Goal: Find contact information: Find contact information

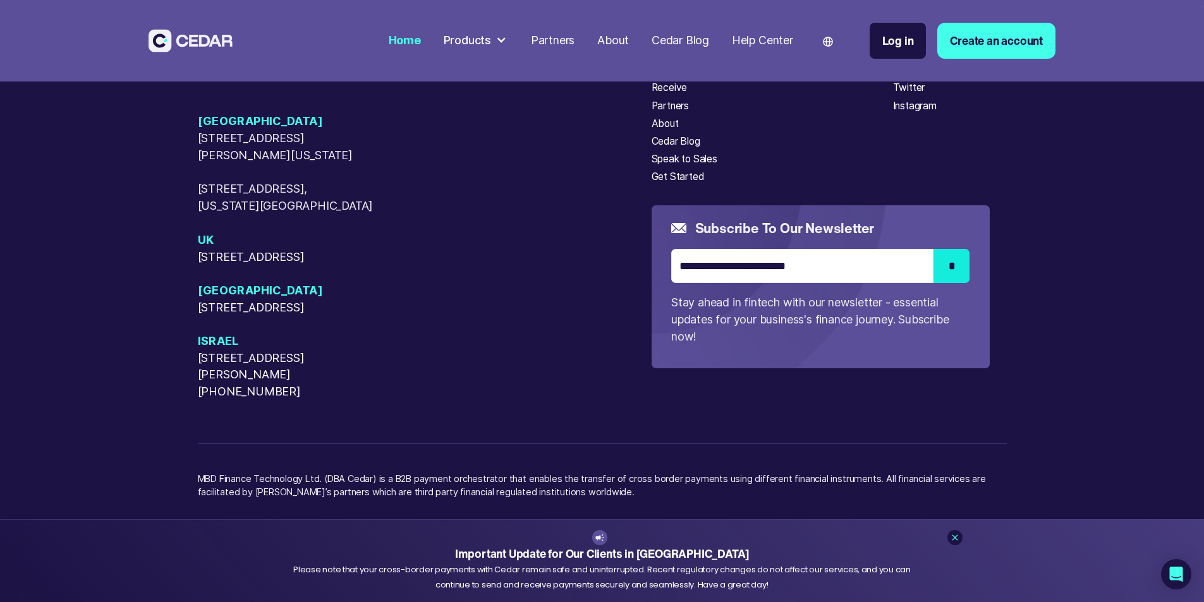
scroll to position [6736, 0]
click at [679, 131] on div "About" at bounding box center [664, 123] width 27 height 15
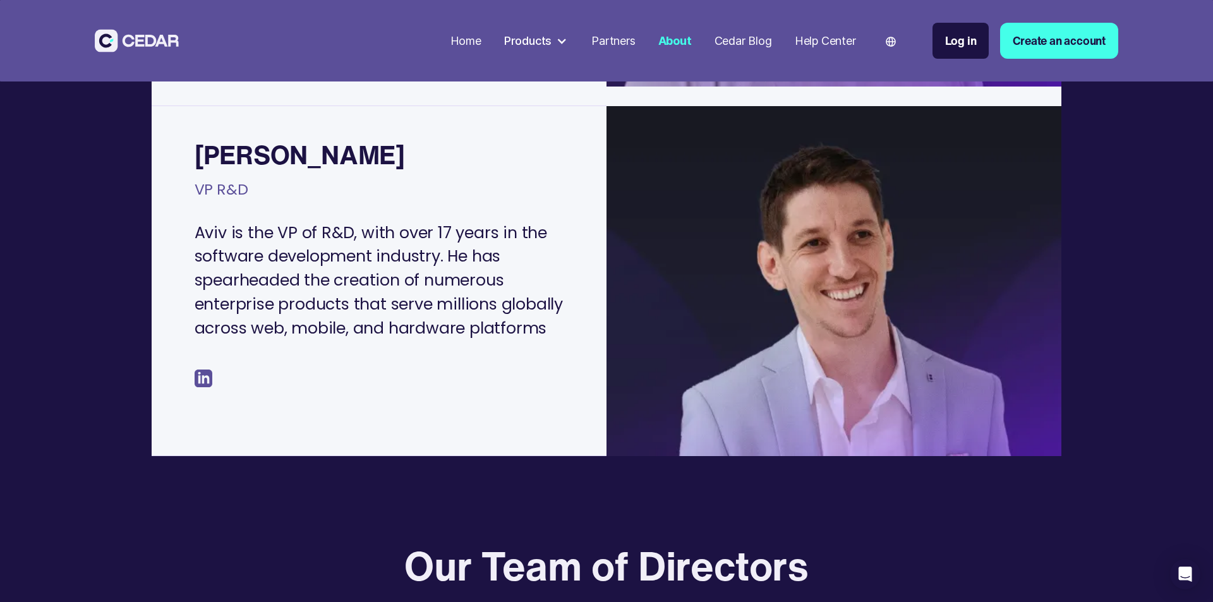
scroll to position [1348, 0]
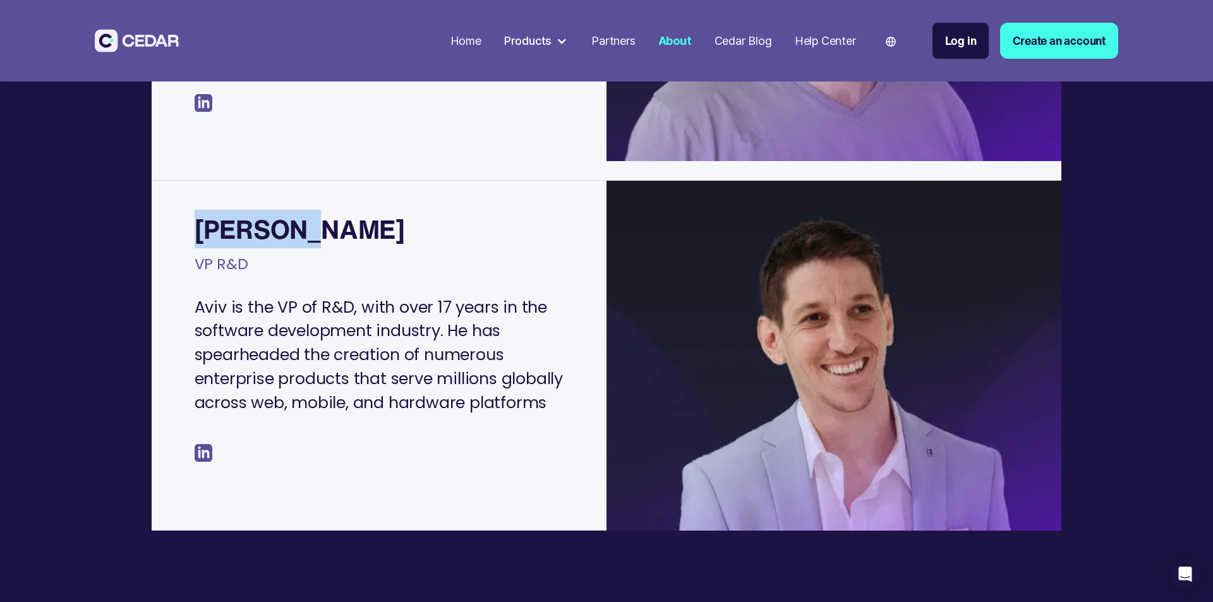
drag, startPoint x: 193, startPoint y: 203, endPoint x: 317, endPoint y: 210, distance: 124.0
click at [317, 210] on div "Aviv Mor VP R&D Aviv is the VP of R&D, with over 17 years in the software devel…" at bounding box center [379, 355] width 455 height 349
copy div "Aviv Mor"
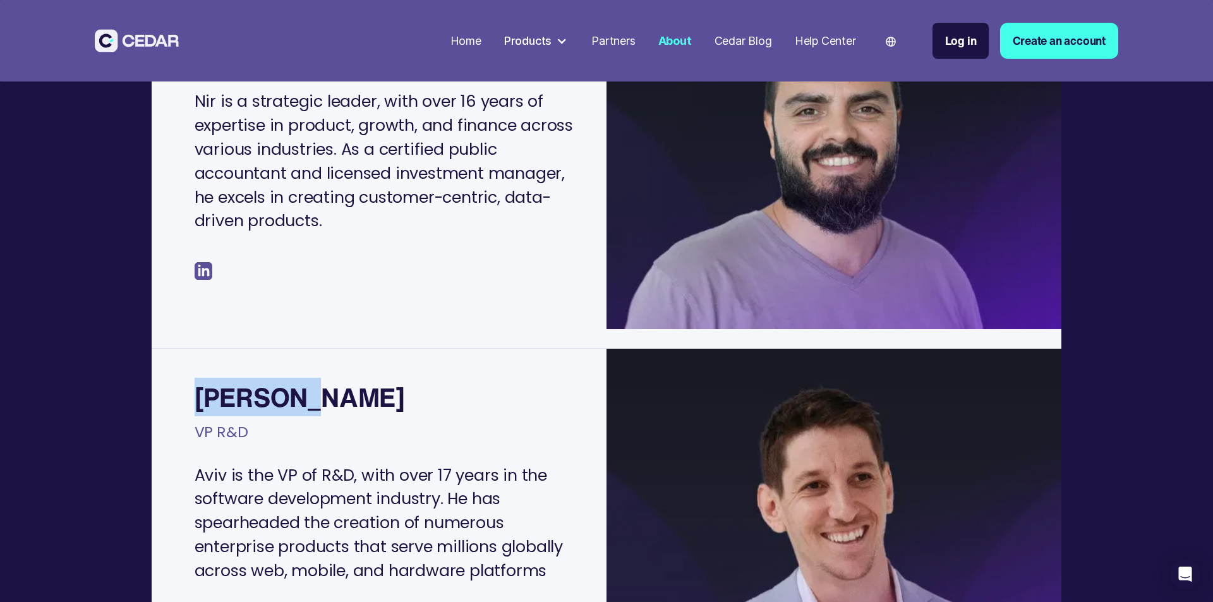
click at [368, 349] on div "Aviv Mor VP R&D Aviv is the VP of R&D, with over 17 years in the software devel…" at bounding box center [379, 523] width 455 height 349
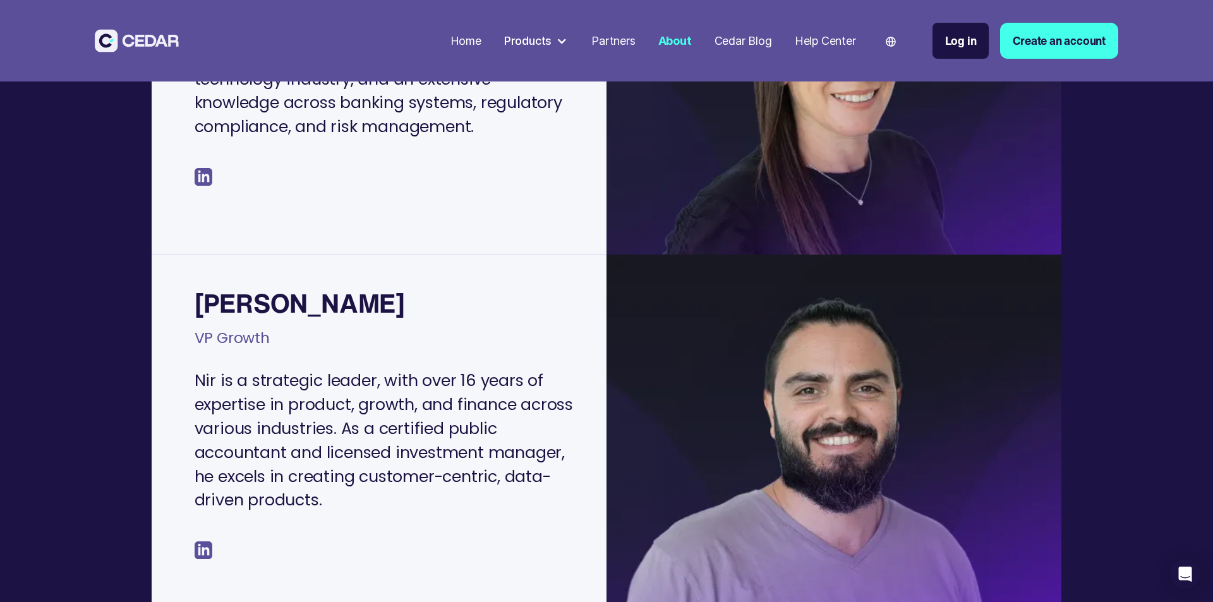
scroll to position [842, 0]
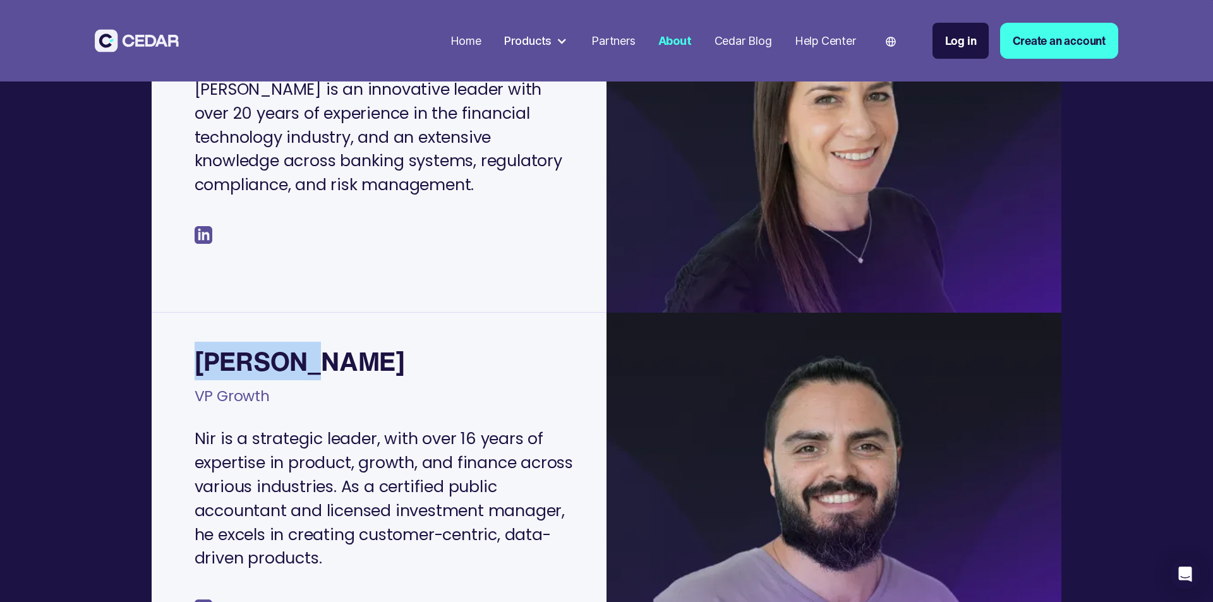
drag, startPoint x: 196, startPoint y: 338, endPoint x: 336, endPoint y: 341, distance: 139.7
click at [336, 341] on div "Nir Atar VP Growth Nir is a strategic leader, with over 16 years of expertise i…" at bounding box center [379, 499] width 455 height 373
copy div "Nir Atar"
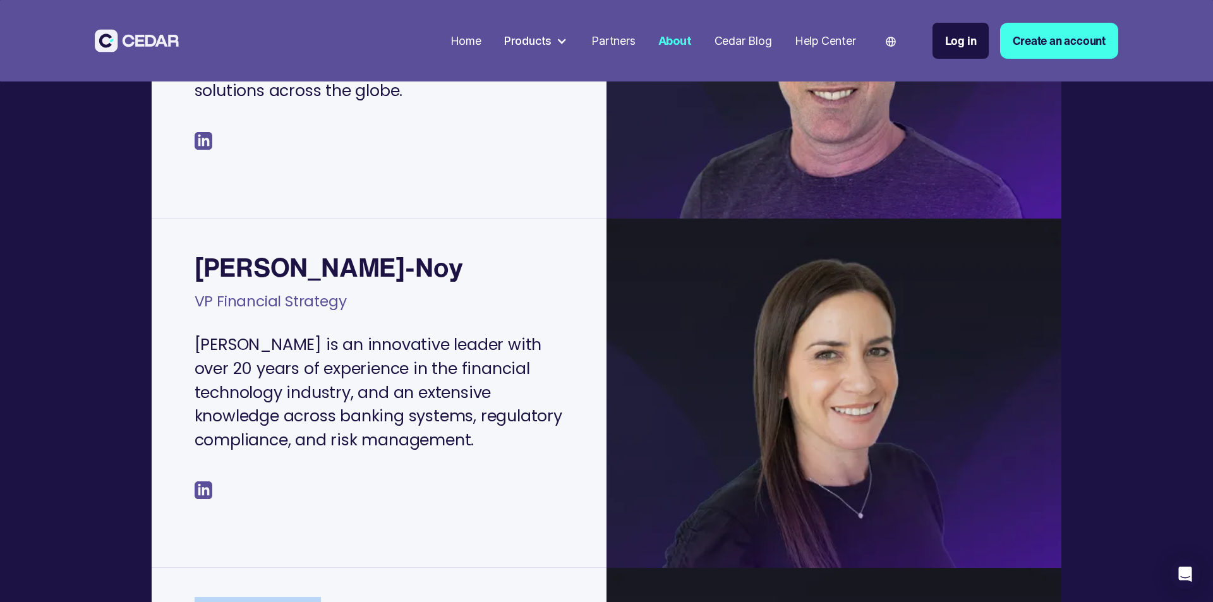
scroll to position [505, 0]
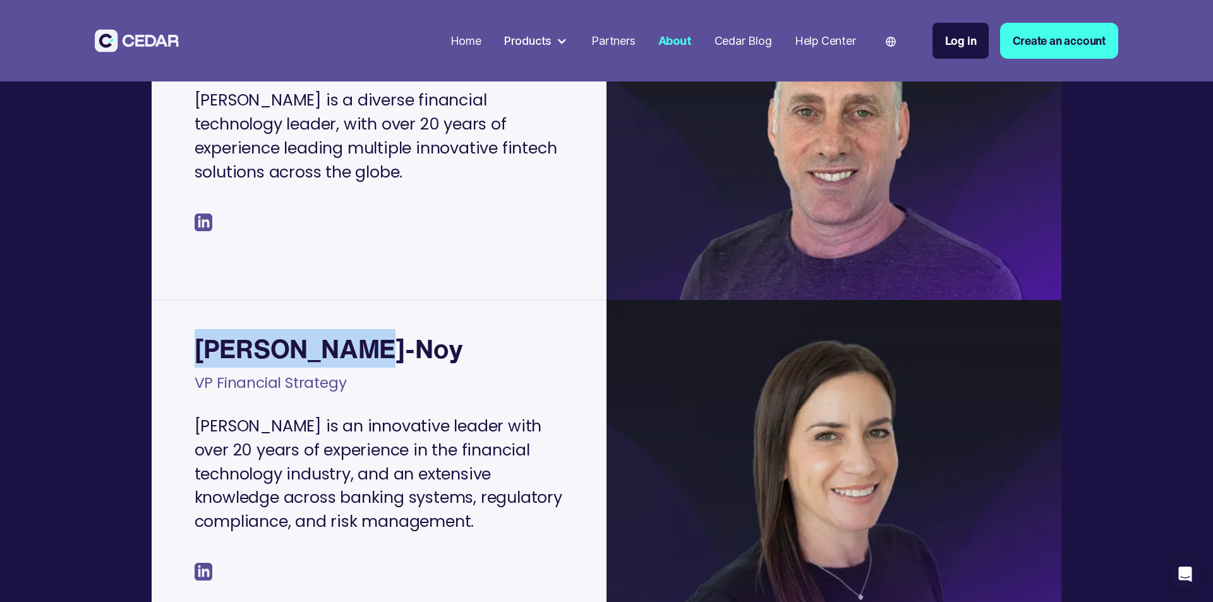
drag, startPoint x: 214, startPoint y: 320, endPoint x: 401, endPoint y: 328, distance: 187.2
click at [401, 328] on div "Maya Har-Noy VP Financial Strategy Maya is an innovative leader with over 20 ye…" at bounding box center [379, 474] width 455 height 349
copy div "Maya Har-Noy"
